Goal: Navigation & Orientation: Find specific page/section

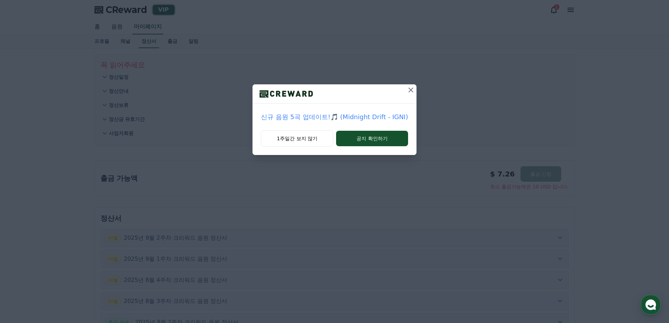
click at [409, 87] on icon at bounding box center [411, 90] width 8 height 8
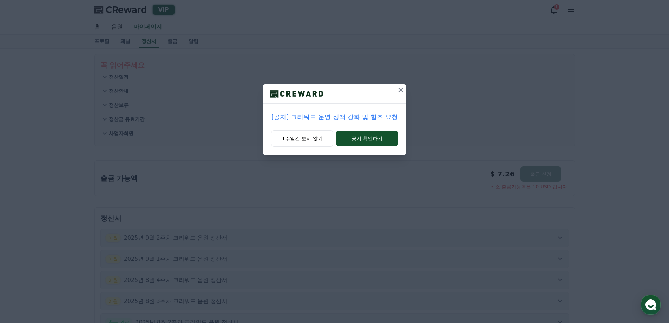
click at [400, 93] on icon at bounding box center [401, 90] width 8 height 8
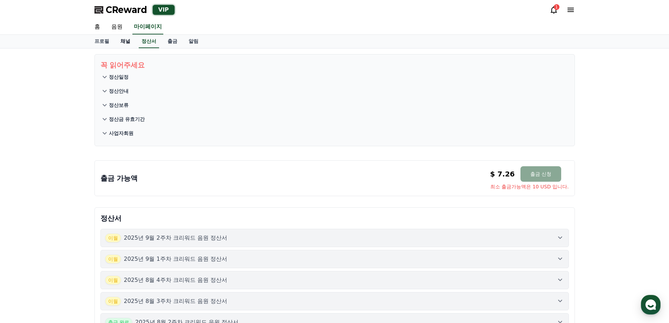
click at [125, 39] on link "채널" at bounding box center [125, 41] width 21 height 13
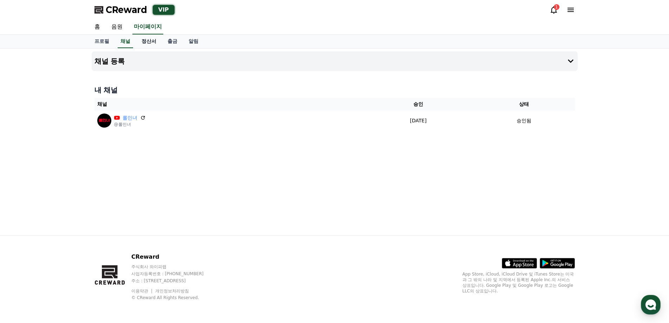
click at [145, 43] on link "정산서" at bounding box center [149, 41] width 26 height 13
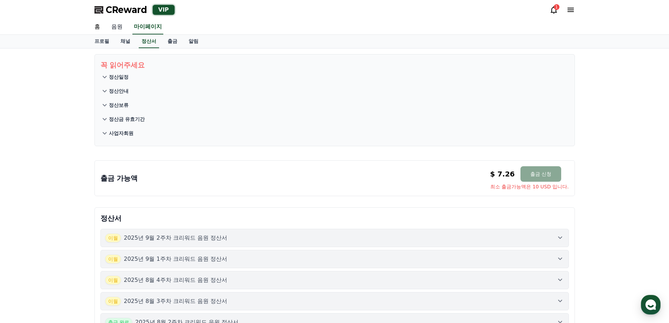
click at [120, 30] on link "음원" at bounding box center [117, 27] width 22 height 15
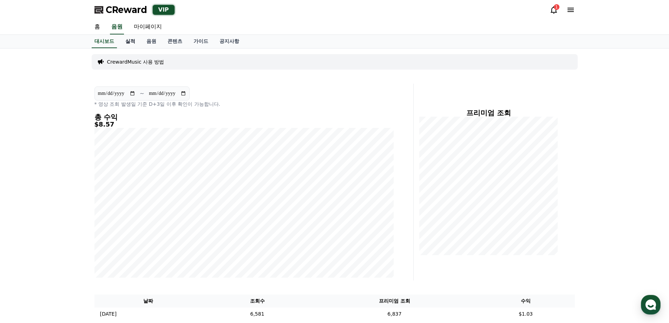
click at [135, 40] on link "실적" at bounding box center [130, 41] width 21 height 13
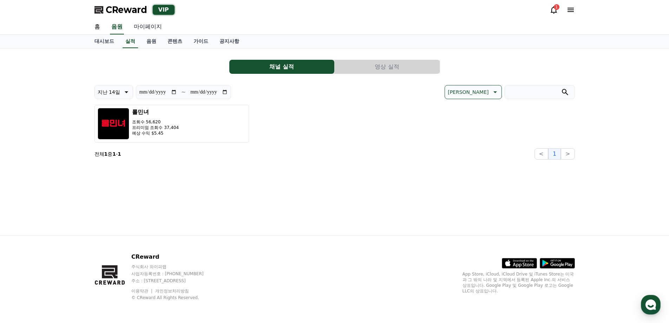
click at [144, 26] on link "마이페이지" at bounding box center [147, 27] width 39 height 15
select select "**********"
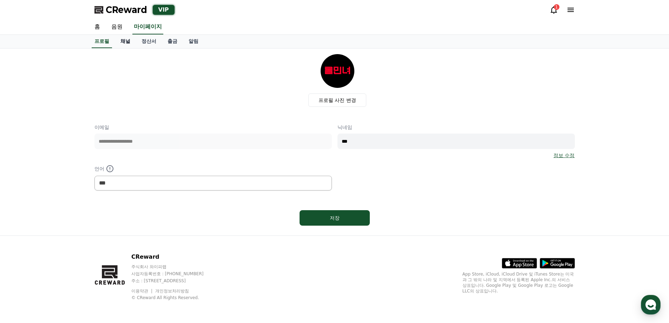
click at [125, 39] on link "채널" at bounding box center [125, 41] width 21 height 13
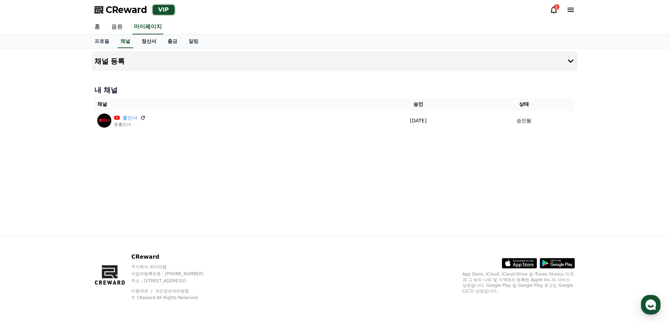
click at [146, 44] on link "정산서" at bounding box center [149, 41] width 26 height 13
